Goal: Transaction & Acquisition: Obtain resource

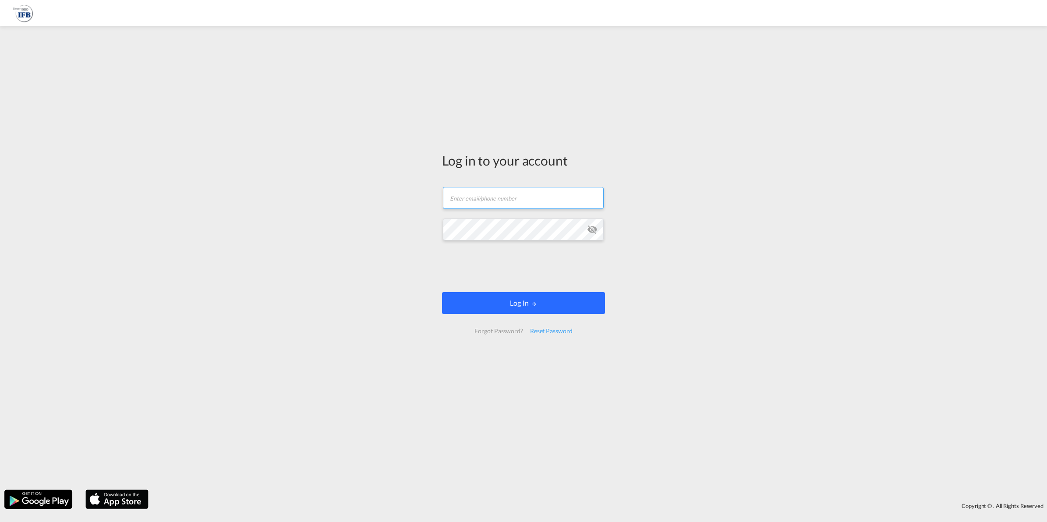
type input "[EMAIL_ADDRESS][DOMAIN_NAME]"
click at [472, 298] on button "Log In" at bounding box center [523, 303] width 163 height 22
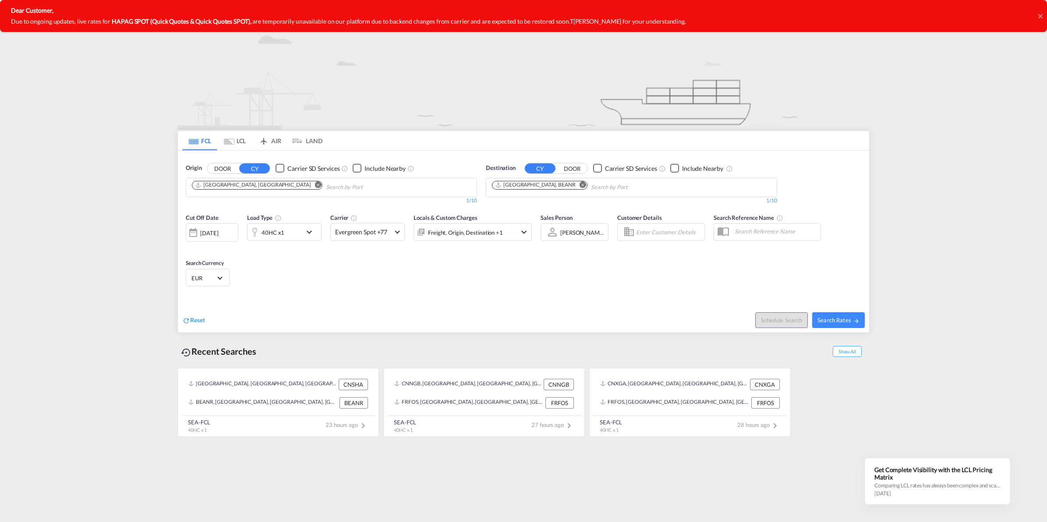
click at [580, 184] on md-icon "Remove" at bounding box center [583, 184] width 7 height 7
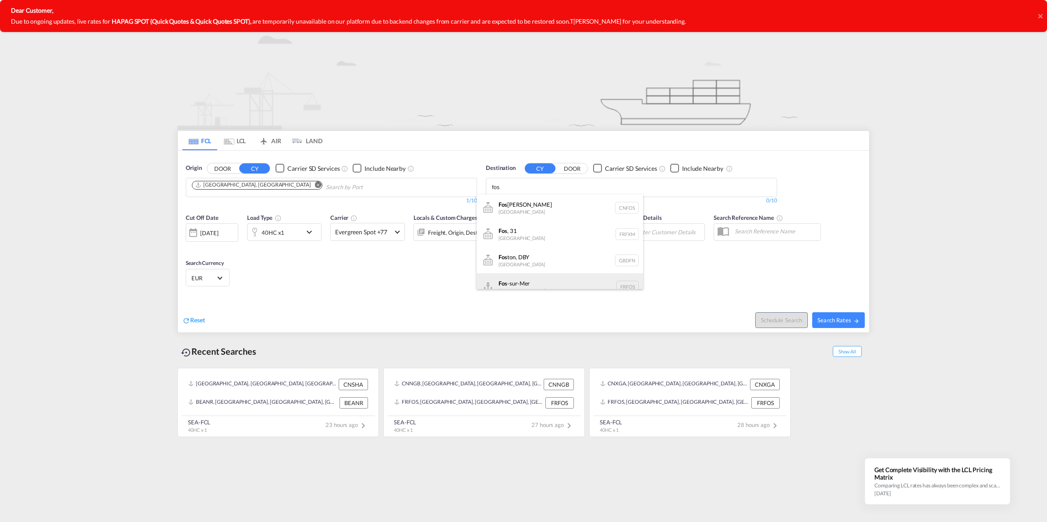
type input "fos"
click at [530, 279] on div "Fos -sur-Mer [GEOGRAPHIC_DATA] [GEOGRAPHIC_DATA]" at bounding box center [560, 286] width 166 height 26
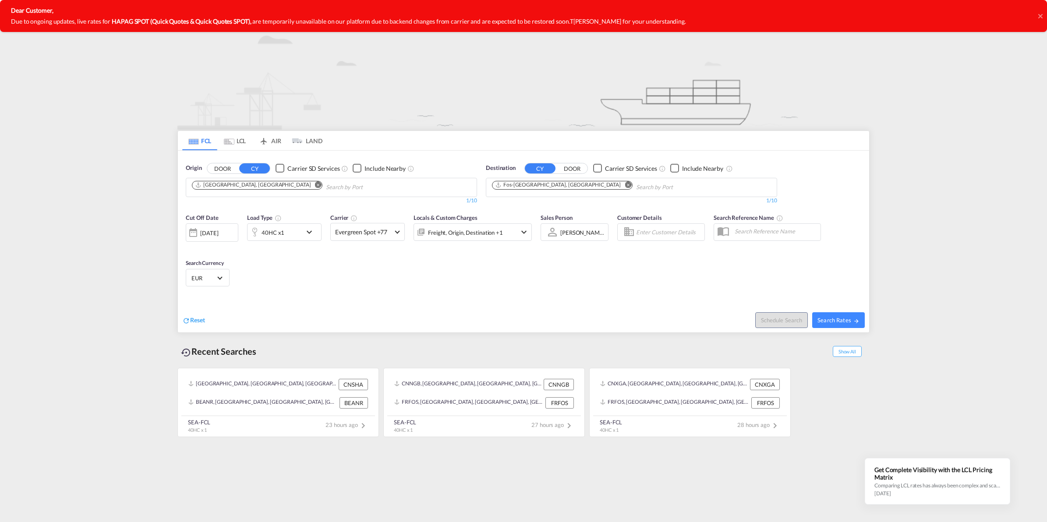
click at [310, 230] on md-icon "icon-chevron-down" at bounding box center [311, 232] width 15 height 11
click at [228, 274] on md-select-value "40HC" at bounding box center [215, 270] width 35 height 15
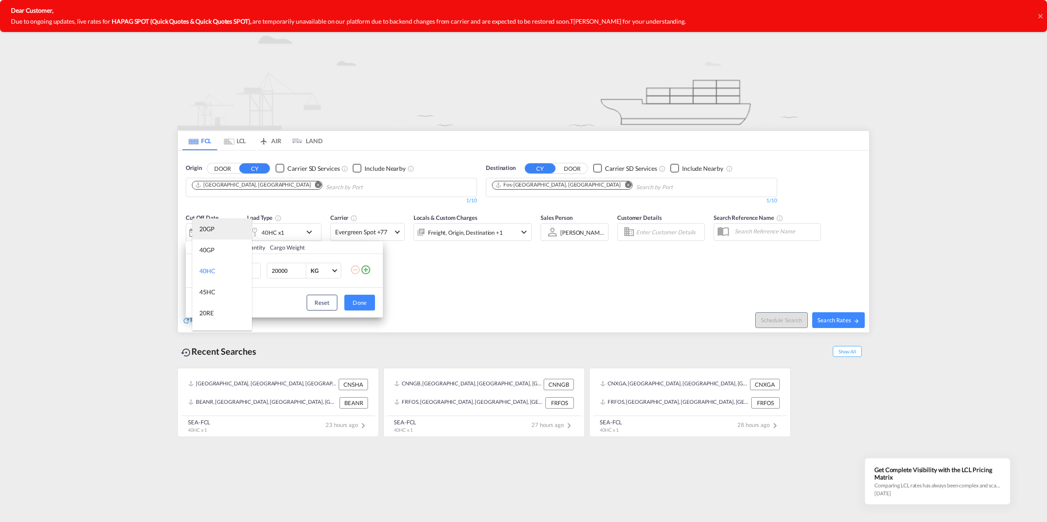
click at [218, 226] on md-option "20GP" at bounding box center [222, 229] width 60 height 21
drag, startPoint x: 292, startPoint y: 270, endPoint x: 117, endPoint y: 266, distance: 174.4
click at [128, 267] on div "Load Type Quantity Cargo Weight 20GP 1 20000 KG KG Load type addition is restri…" at bounding box center [523, 261] width 1047 height 522
type input "8900"
click at [362, 295] on button "Done" at bounding box center [359, 303] width 31 height 16
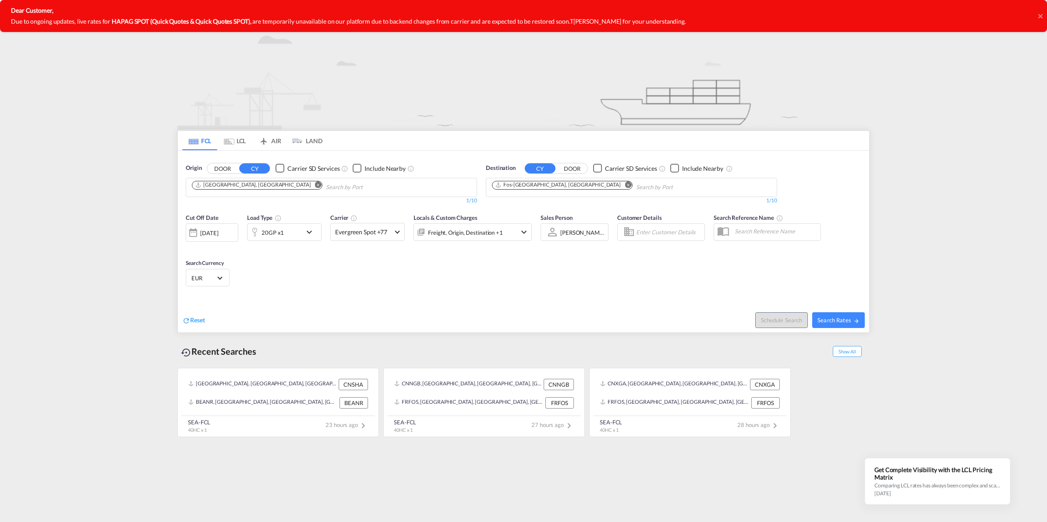
click at [212, 230] on div "[DATE]" at bounding box center [209, 233] width 18 height 8
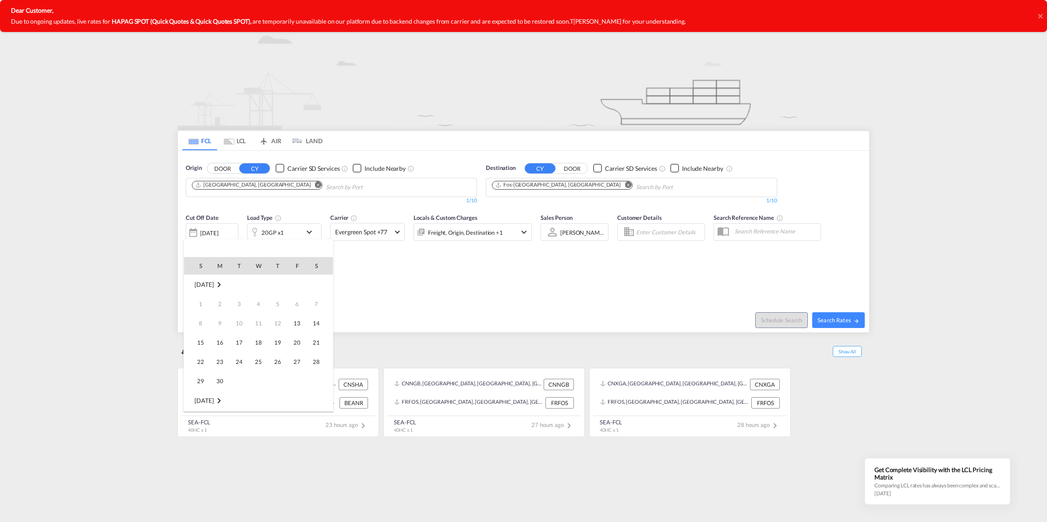
scroll to position [348, 0]
click at [279, 346] on span "18" at bounding box center [278, 343] width 18 height 18
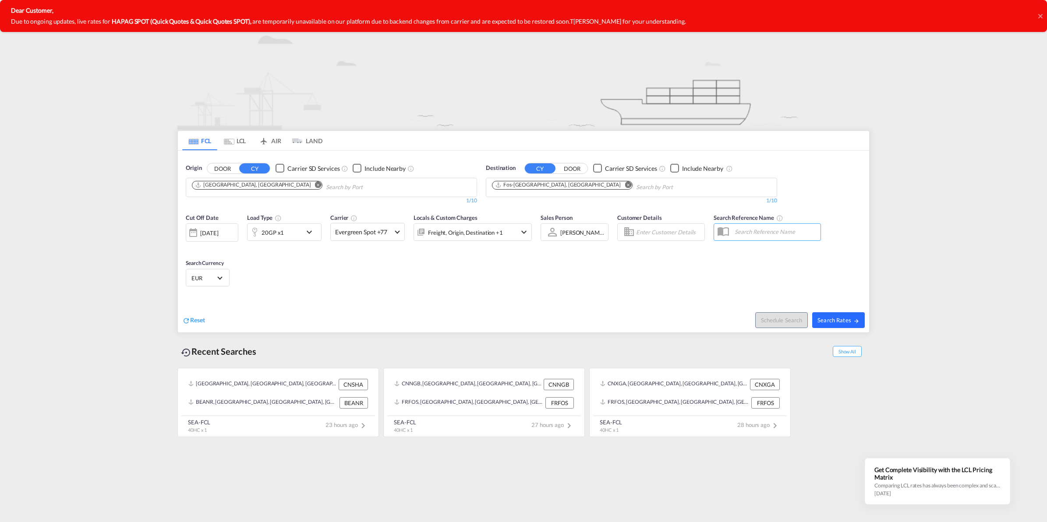
click at [831, 318] on span "Search Rates" at bounding box center [838, 320] width 42 height 7
type input "CNSHA to [GEOGRAPHIC_DATA] / [DATE]"
